Goal: Check status

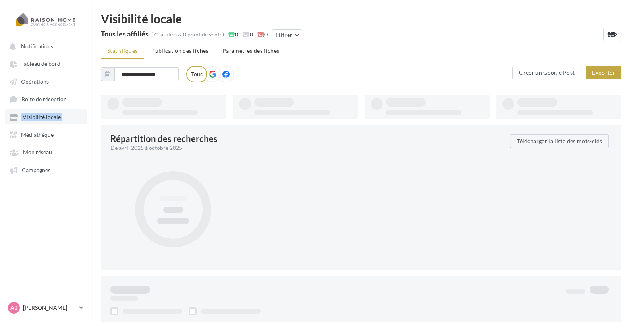
click at [44, 120] on span "Visibilité locale" at bounding box center [42, 117] width 38 height 7
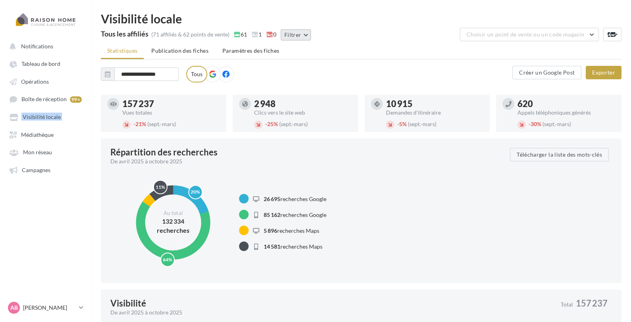
click at [308, 35] on button "Filtrer" at bounding box center [296, 34] width 30 height 11
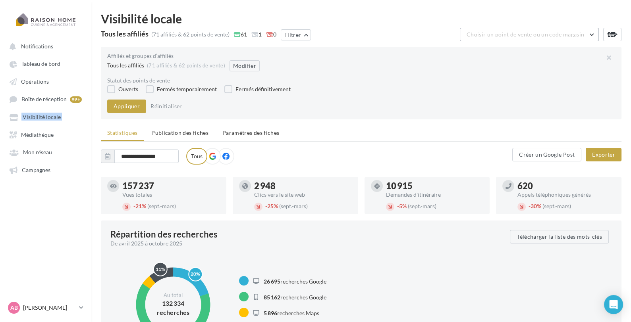
click at [568, 32] on span "Choisir un point de vente ou un code magasin" at bounding box center [525, 34] width 118 height 7
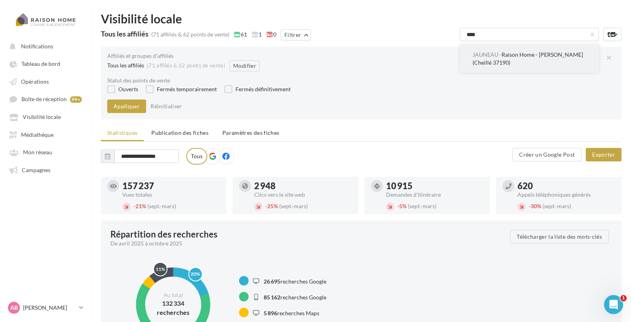
type input "****"
click at [548, 58] on button "JAUNEAU - Raison Home - [PERSON_NAME] (Cheillé 37190)" at bounding box center [529, 58] width 139 height 29
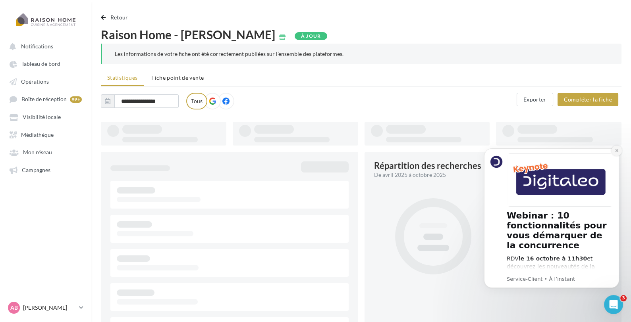
click at [615, 153] on button "Dismiss notification" at bounding box center [616, 151] width 10 height 10
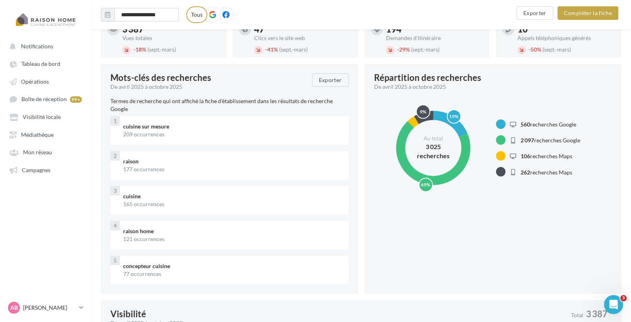
scroll to position [101, 0]
click at [217, 100] on p "Termes de recherche qui ont affiché la fiche d'établissement dans les résultats…" at bounding box center [229, 106] width 238 height 16
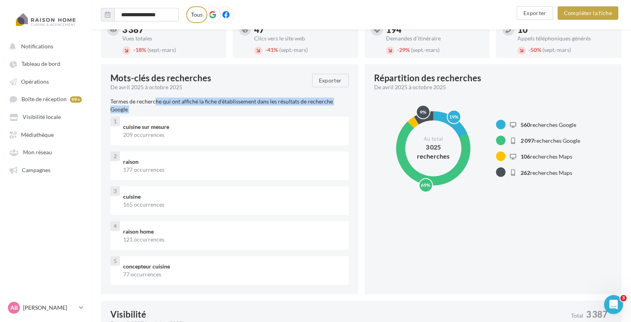
click at [217, 100] on p "Termes de recherche qui ont affiché la fiche d'établissement dans les résultats…" at bounding box center [229, 106] width 238 height 16
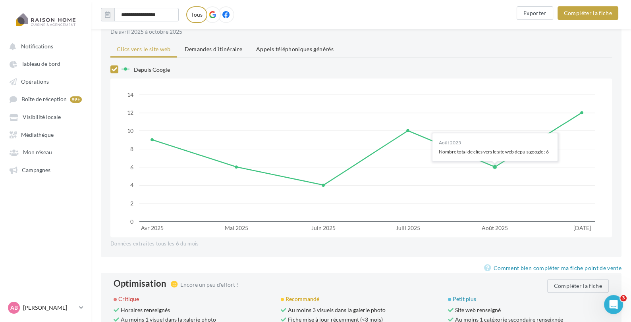
scroll to position [681, 0]
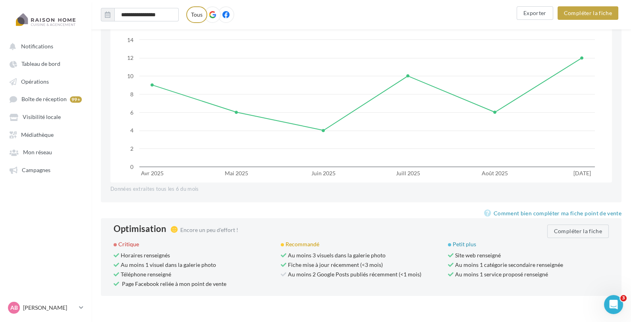
click at [317, 271] on span "Au moins 2 Google Posts publiés récemment (<1 mois)" at bounding box center [351, 274] width 141 height 7
